Goal: Task Accomplishment & Management: Use online tool/utility

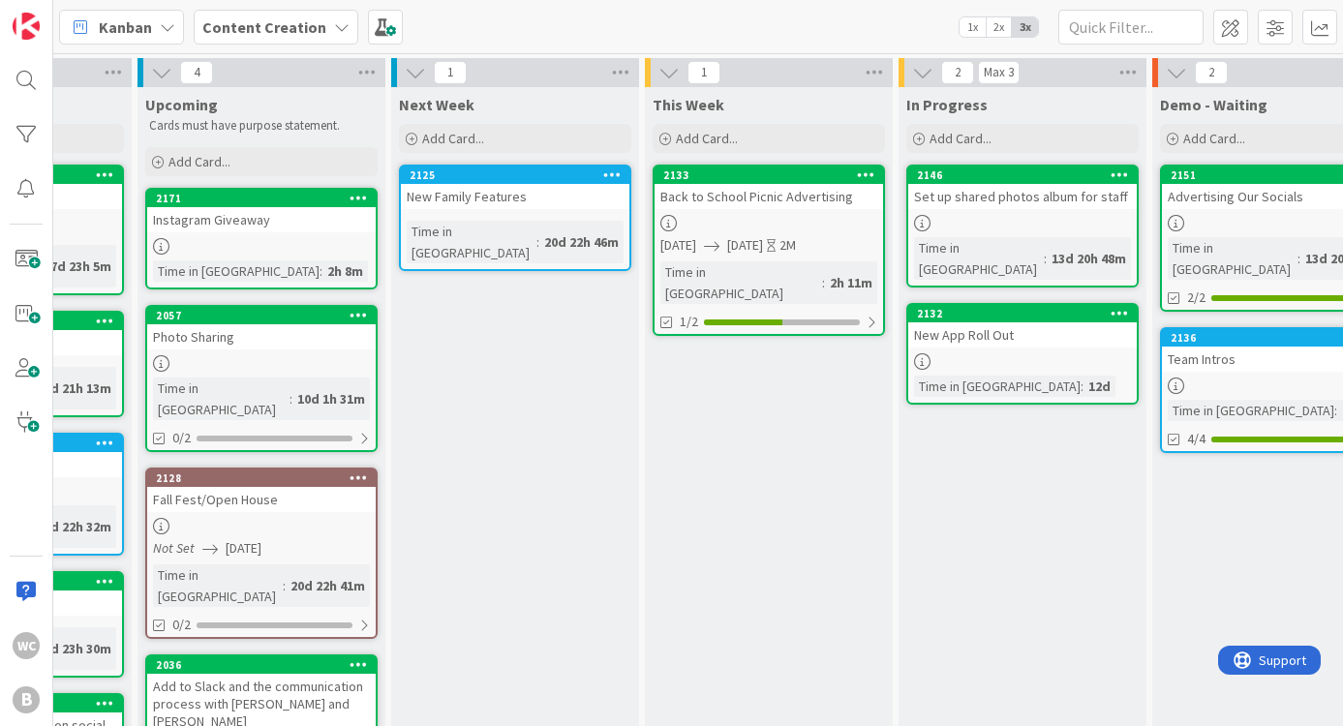
click at [731, 366] on div "This Week Add Card... 2133 Back to School Picnic Advertising [DATE] [DATE] 2M T…" at bounding box center [769, 668] width 248 height 1162
click at [712, 138] on span "Add Card..." at bounding box center [707, 138] width 62 height 17
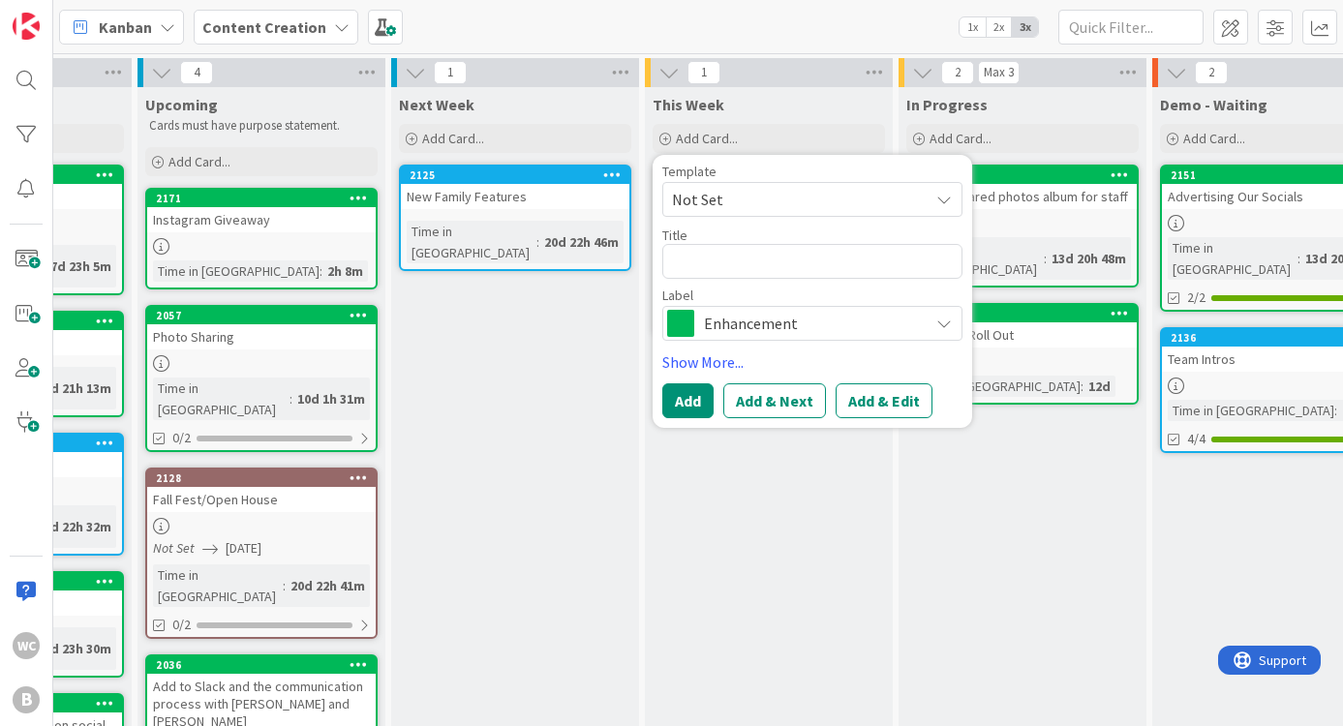
type textarea "x"
type textarea "B"
type textarea "x"
type textarea "BT"
type textarea "x"
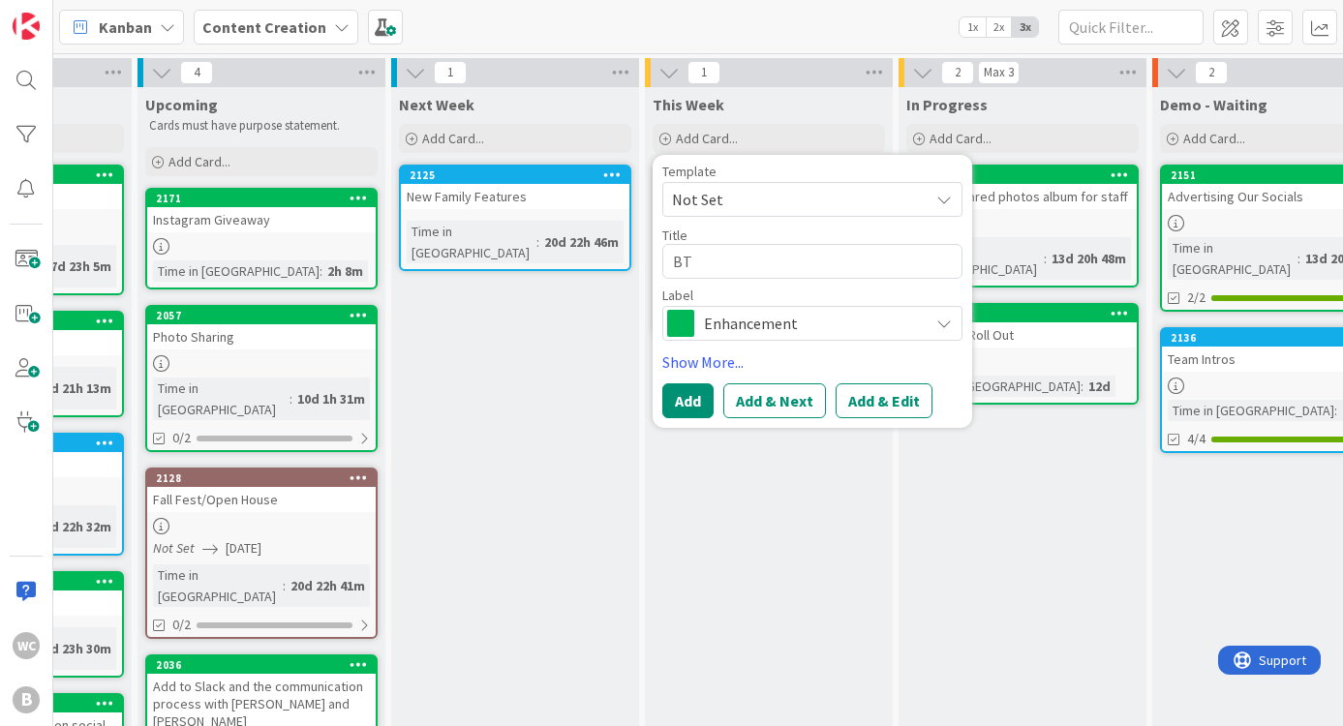
type textarea "BTS"
type textarea "x"
type textarea "BTS"
type textarea "x"
type textarea "BTS P"
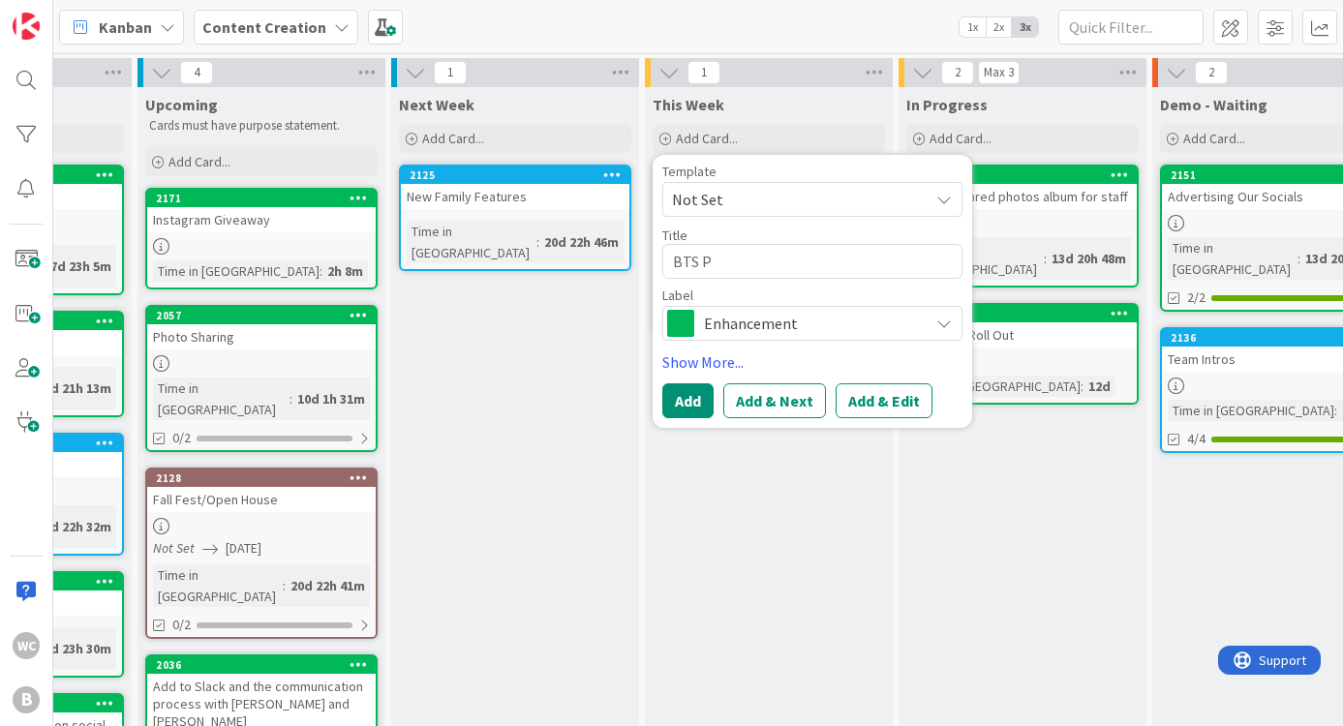
type textarea "x"
type textarea "BTS Po"
type textarea "x"
type textarea "BTS P"
type textarea "x"
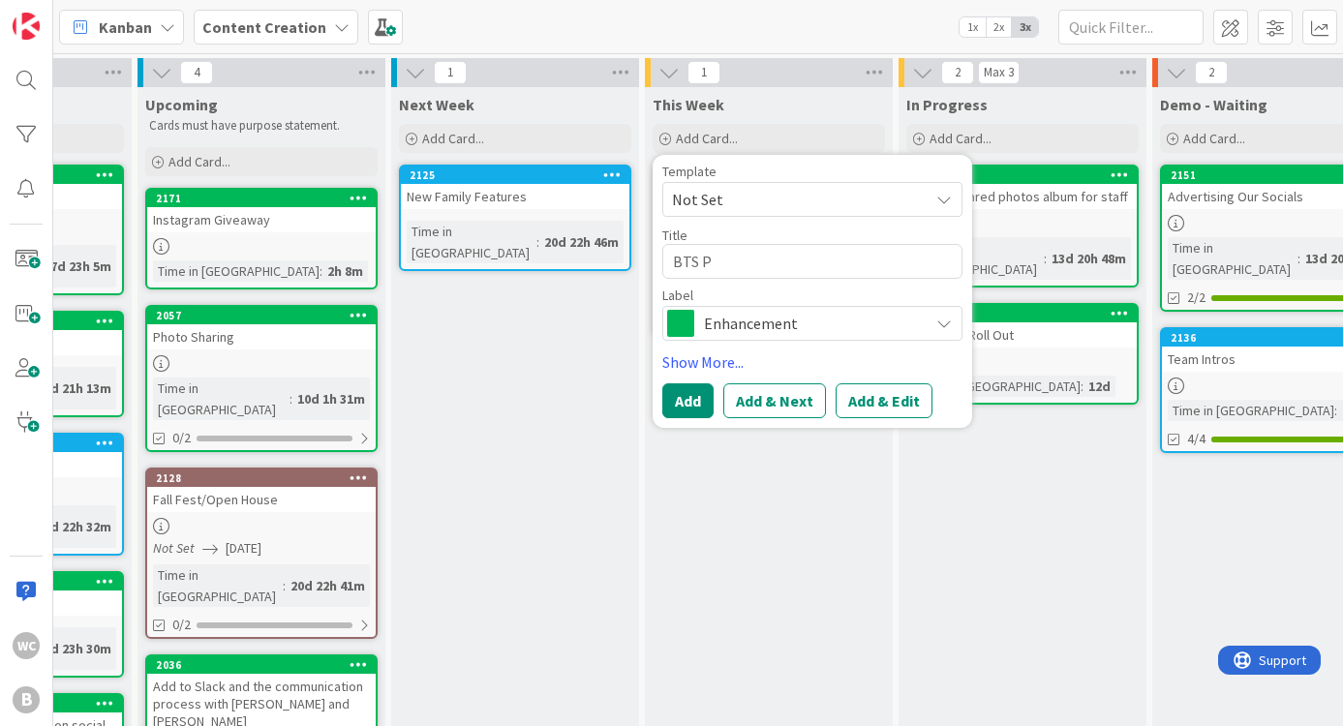
type textarea "BTS Pi"
type textarea "x"
type textarea "BTS Pic"
type textarea "x"
type textarea "BTS Picn"
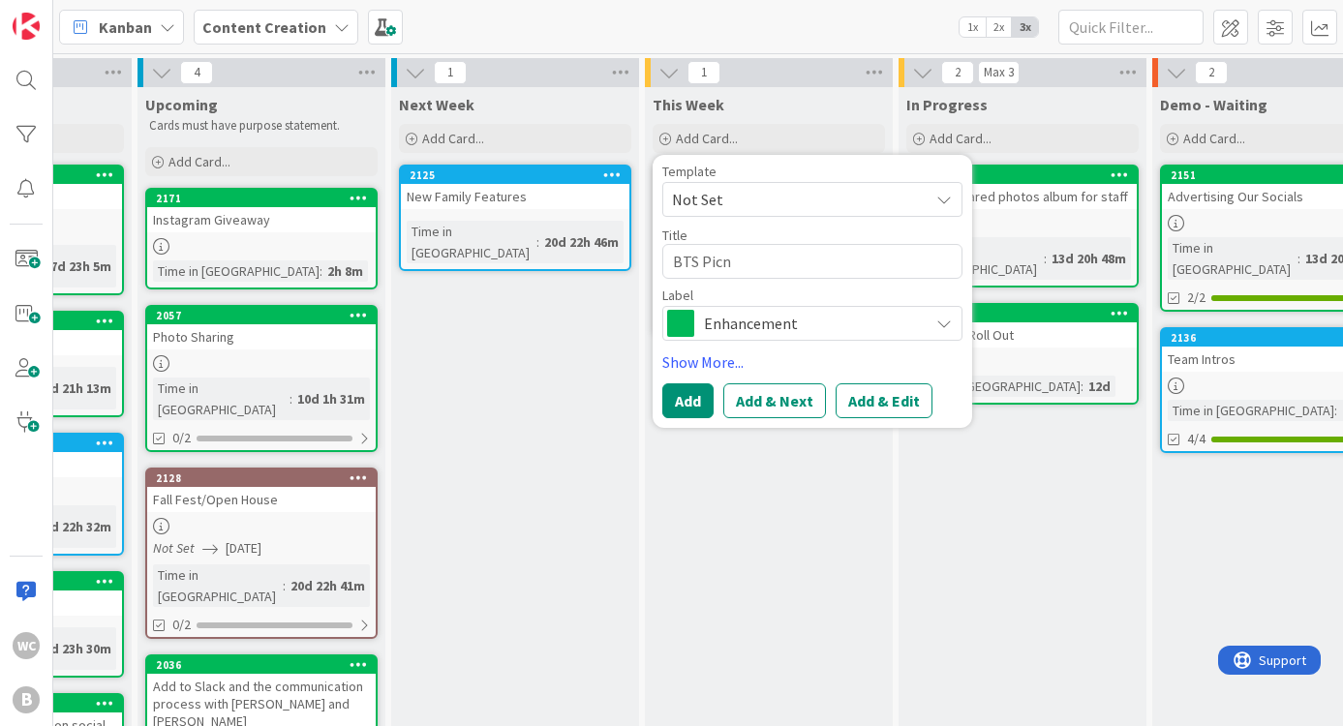
type textarea "x"
type textarea "BTS Picni"
type textarea "x"
type textarea "BTS Picnic"
type textarea "x"
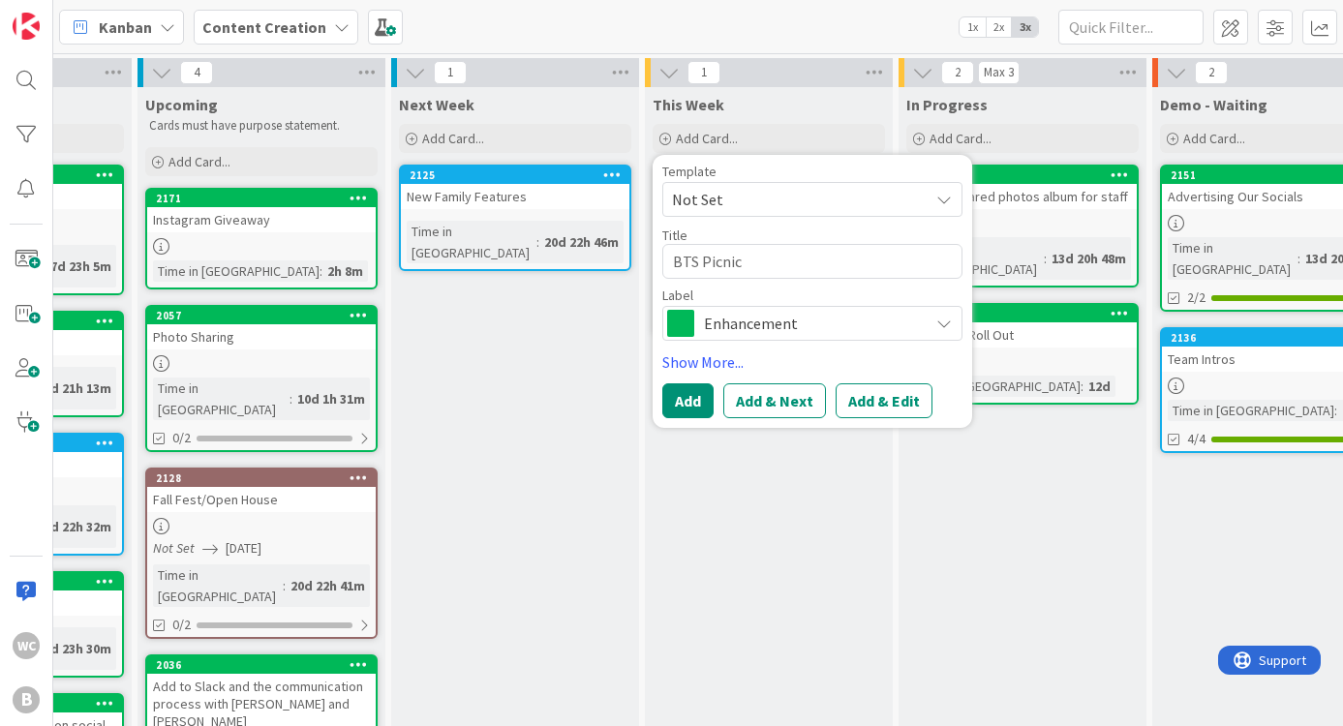
type textarea "BTS Picnic"
type textarea "x"
type textarea "BTS Picnic H"
type textarea "x"
type textarea "BTS Picnic Hi"
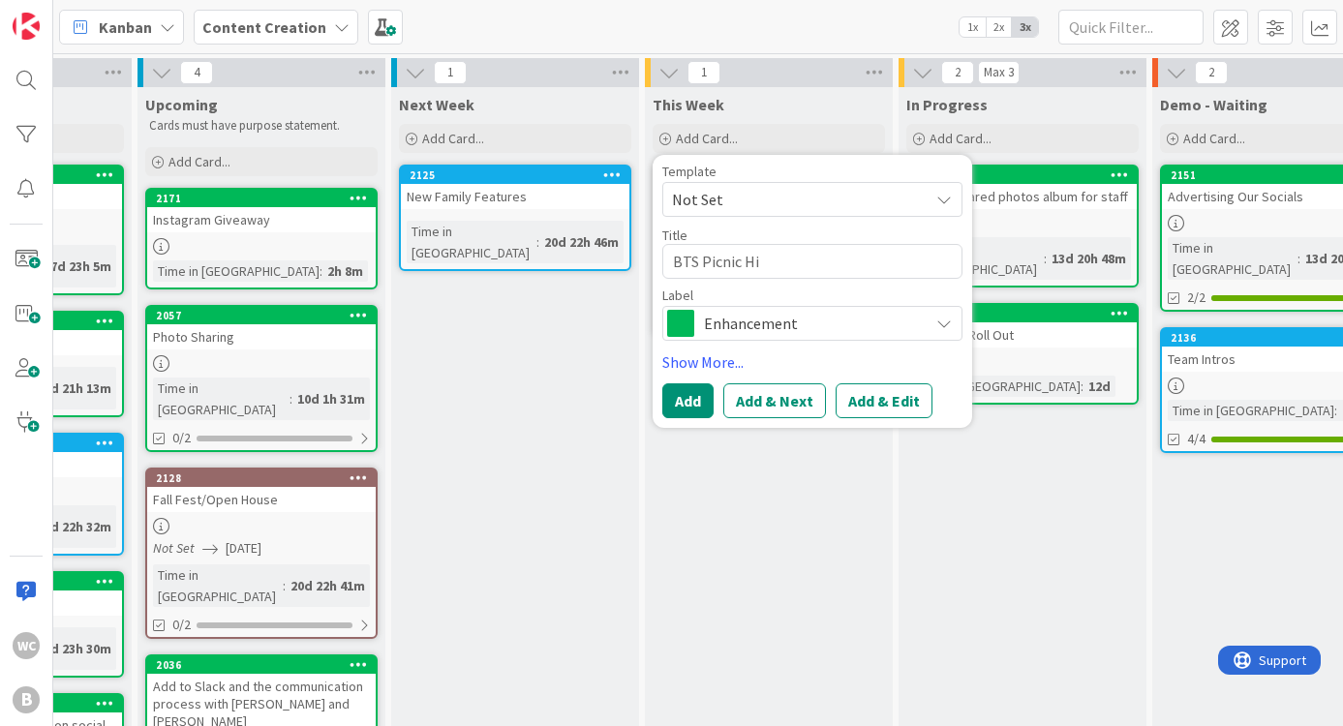
type textarea "x"
type textarea "BTS Picnic Hig"
type textarea "x"
type textarea "BTS Picnic High"
type textarea "x"
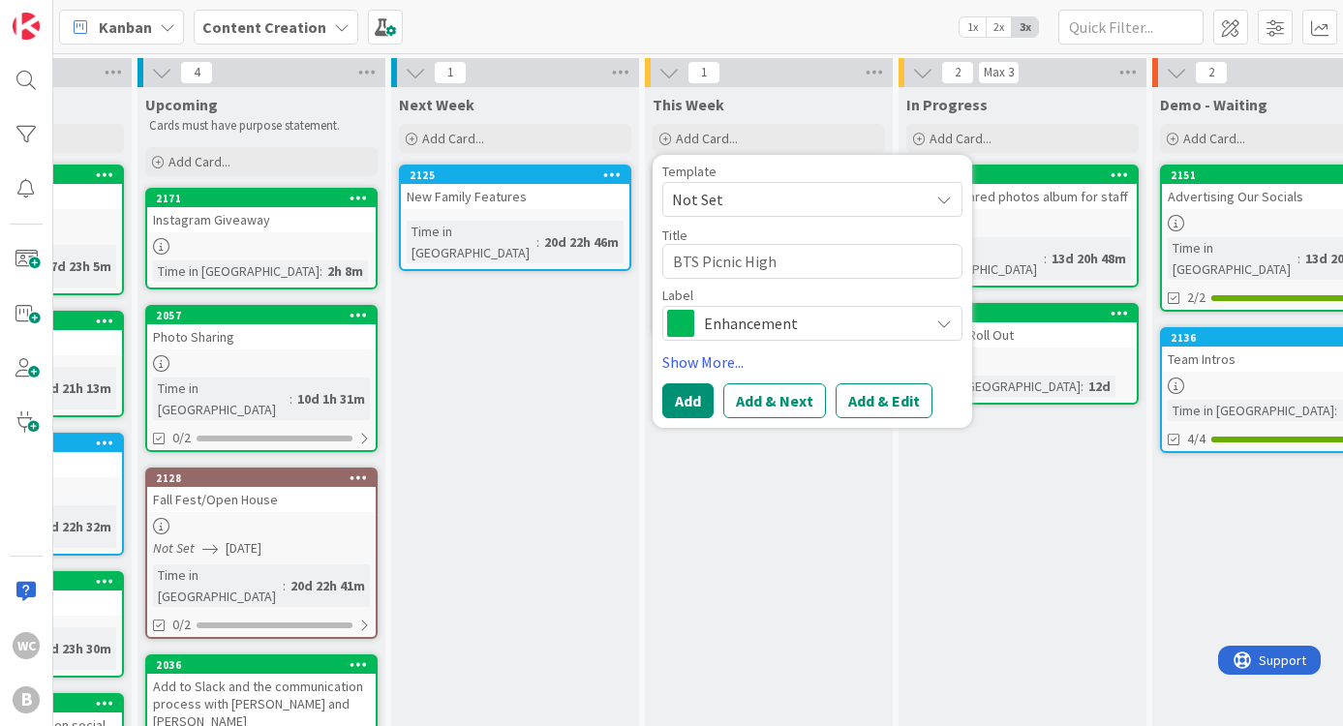
type textarea "BTS Picnic Highl"
type textarea "x"
type textarea "BTS Picnic Highli"
type textarea "x"
type textarea "BTS Picnic Highlig"
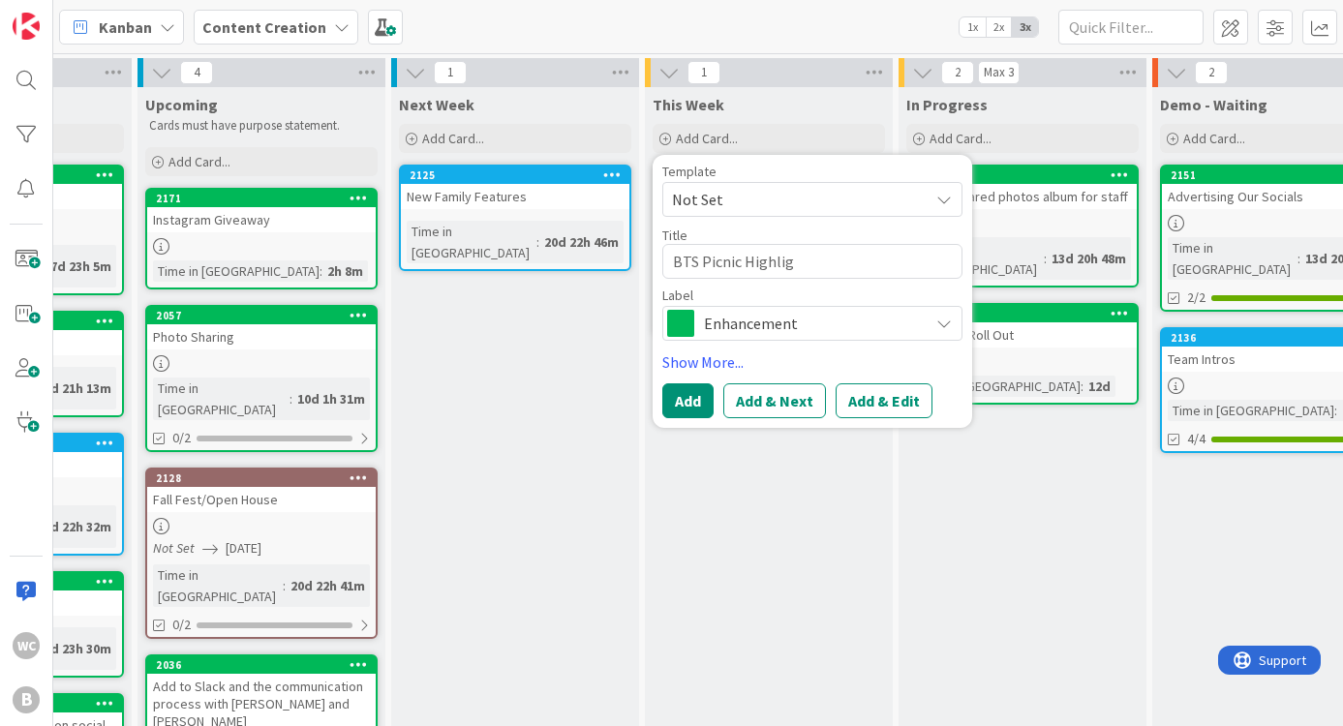
type textarea "x"
type textarea "BTS Picnic Highligh"
type textarea "x"
type textarea "BTS Picnic Highlight"
type textarea "x"
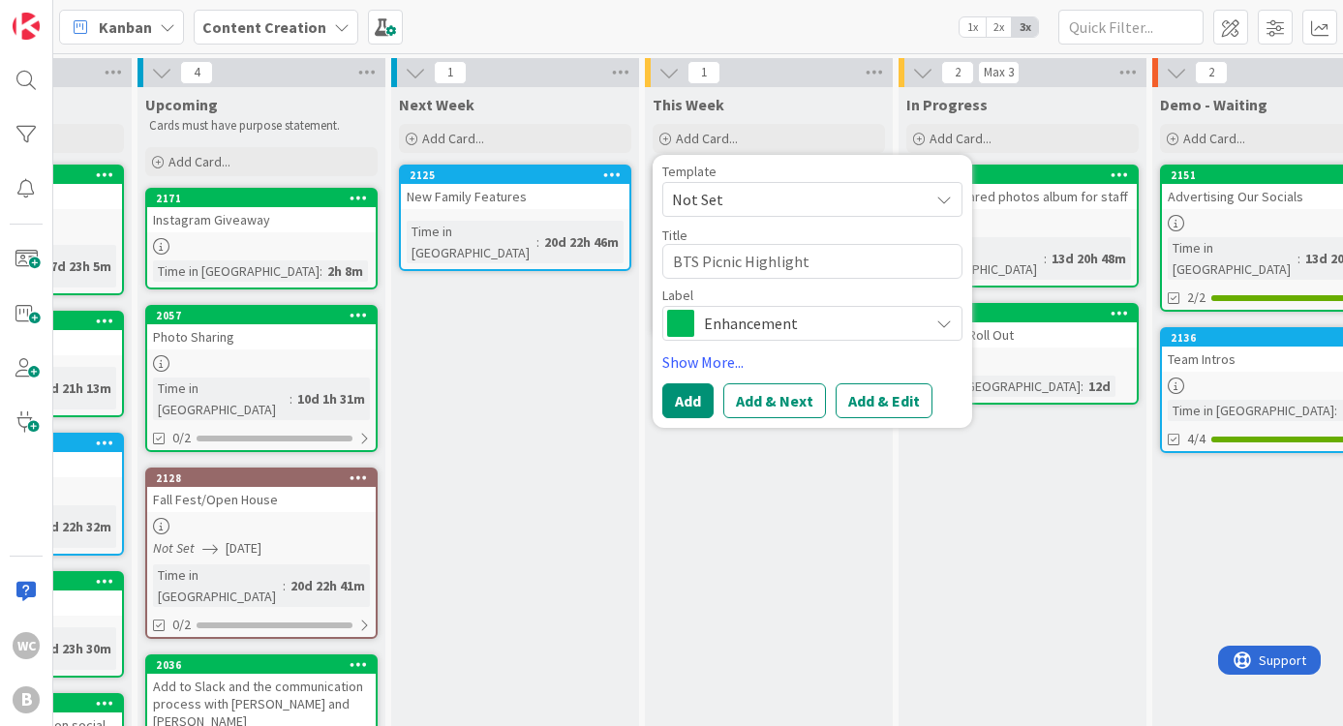
type textarea "BTS Picnic Highlight"
type textarea "x"
type textarea "BTS Picnic Highlight R"
type textarea "x"
type textarea "BTS Picnic Highlight Re"
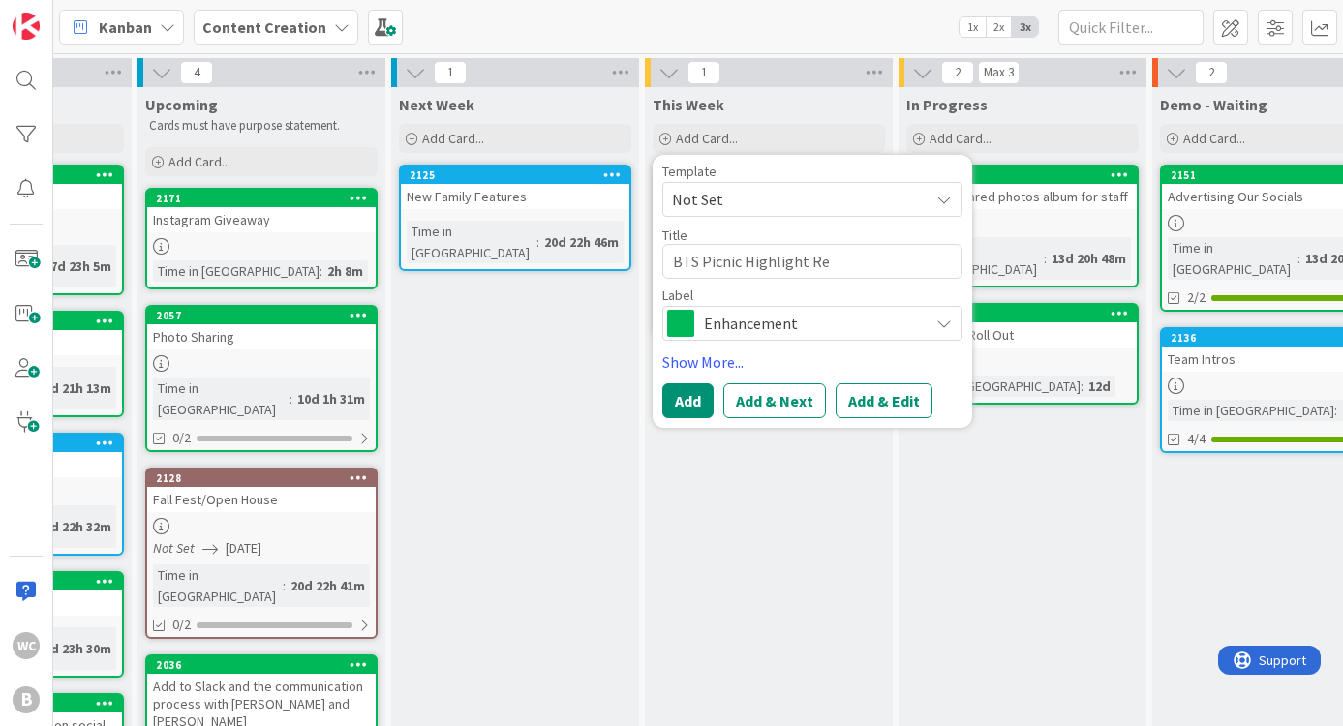
type textarea "x"
type textarea "BTS Picnic Highlight Ree"
type textarea "x"
type textarea "BTS Picnic Highlight Reel"
drag, startPoint x: 891, startPoint y: 397, endPoint x: 795, endPoint y: 362, distance: 102.0
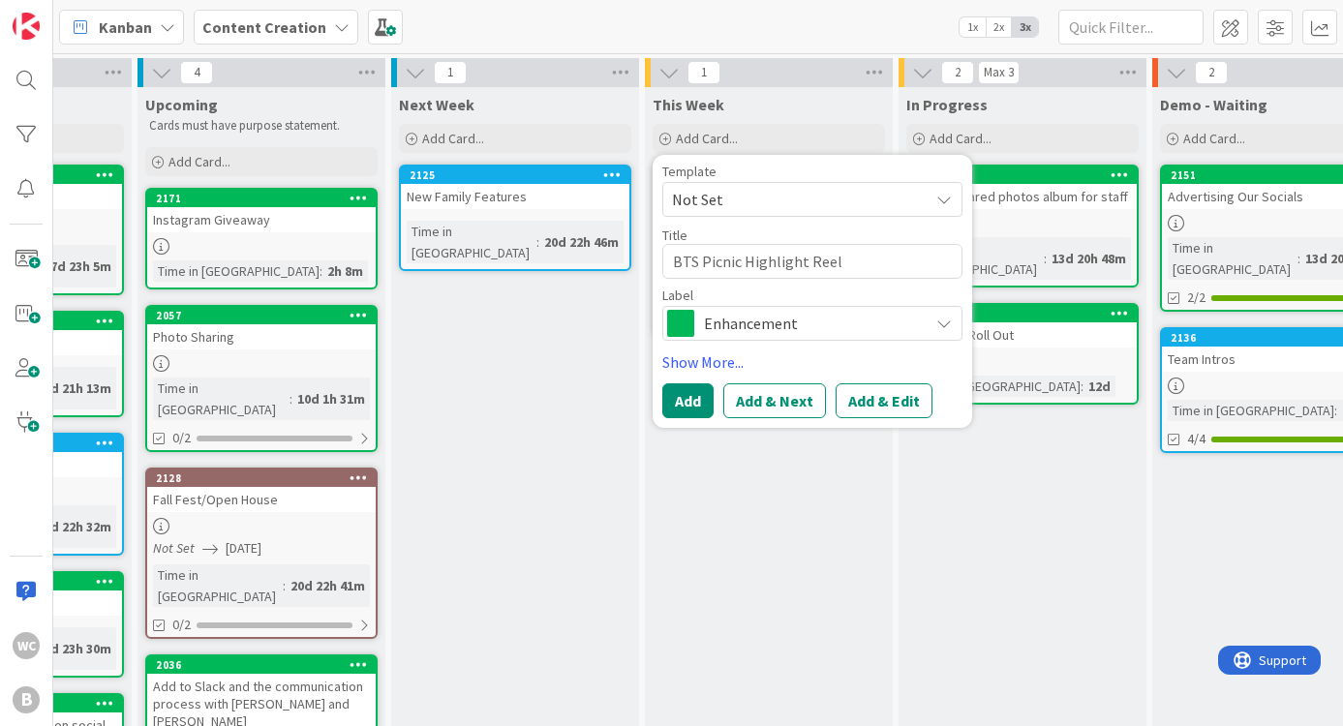
click at [891, 397] on button "Add & Edit" at bounding box center [883, 400] width 97 height 35
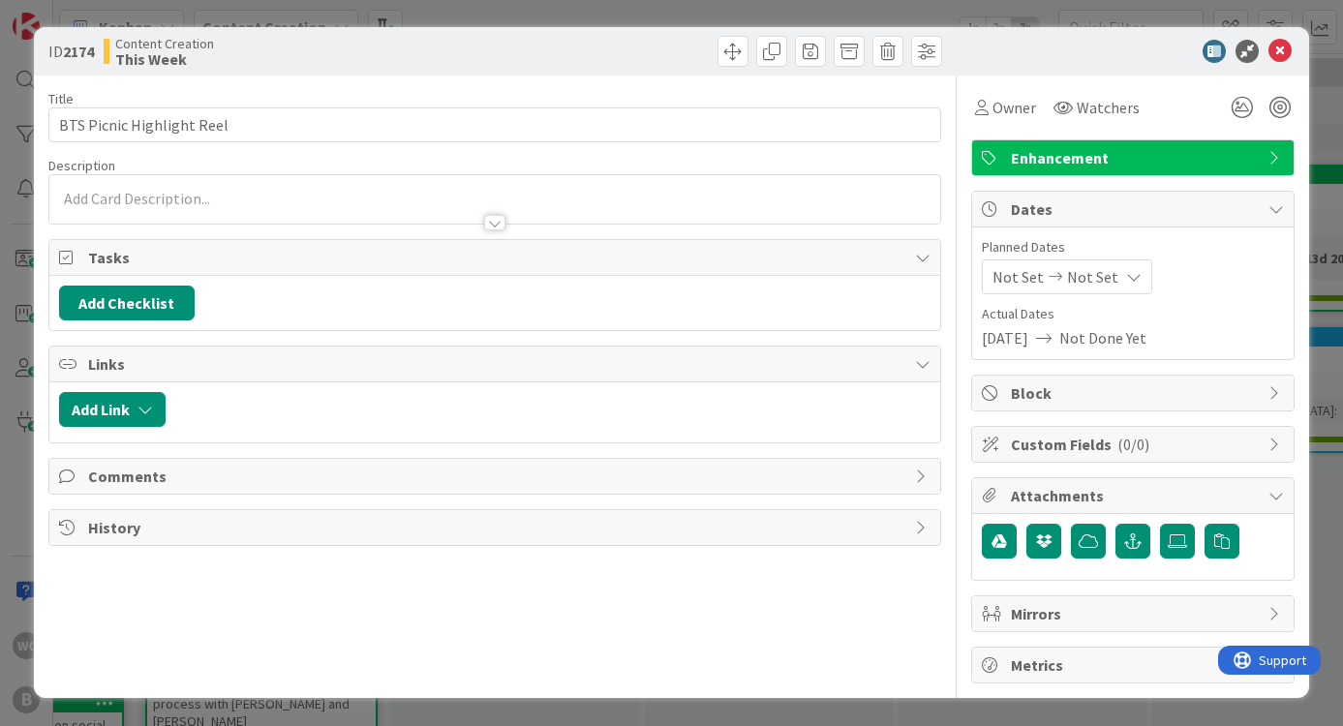
click at [1143, 149] on span "Enhancement" at bounding box center [1135, 157] width 248 height 23
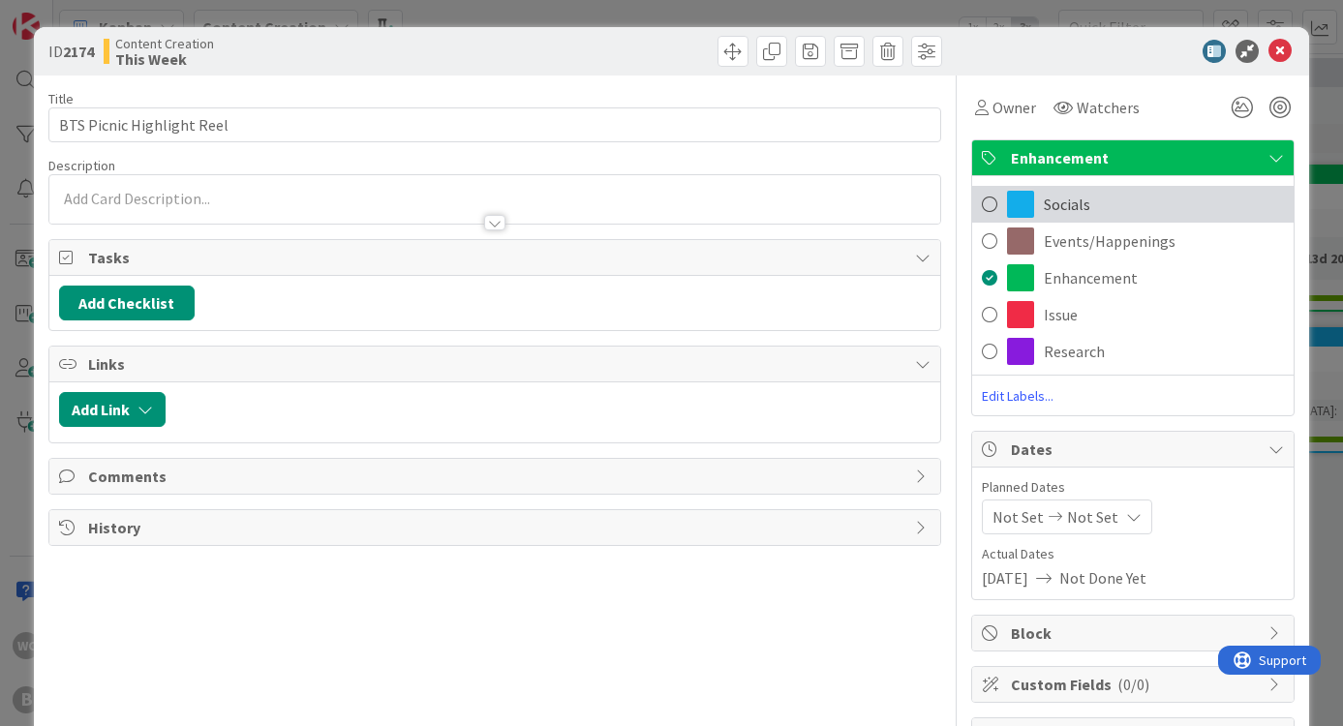
click at [991, 199] on span at bounding box center [989, 204] width 15 height 29
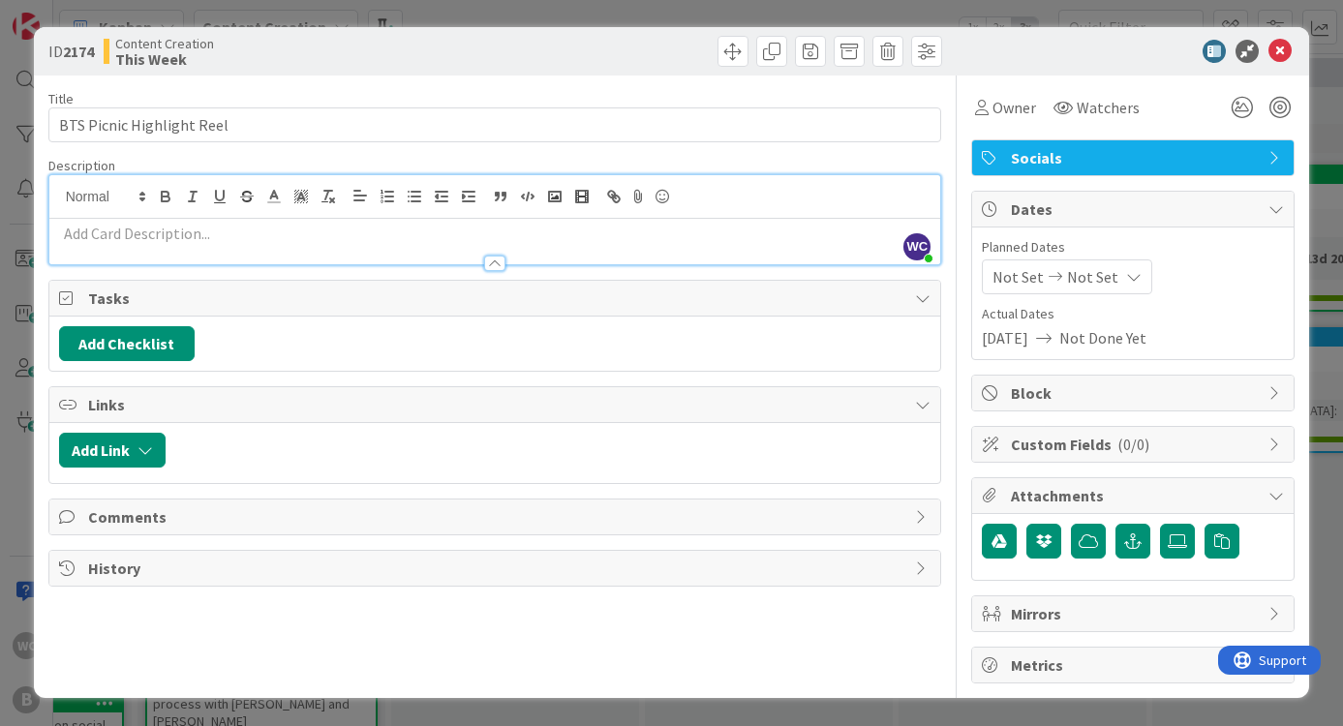
click at [138, 200] on div "WC Willow Covendecker just joined" at bounding box center [495, 219] width 892 height 89
